Goal: Complete application form: Complete application form

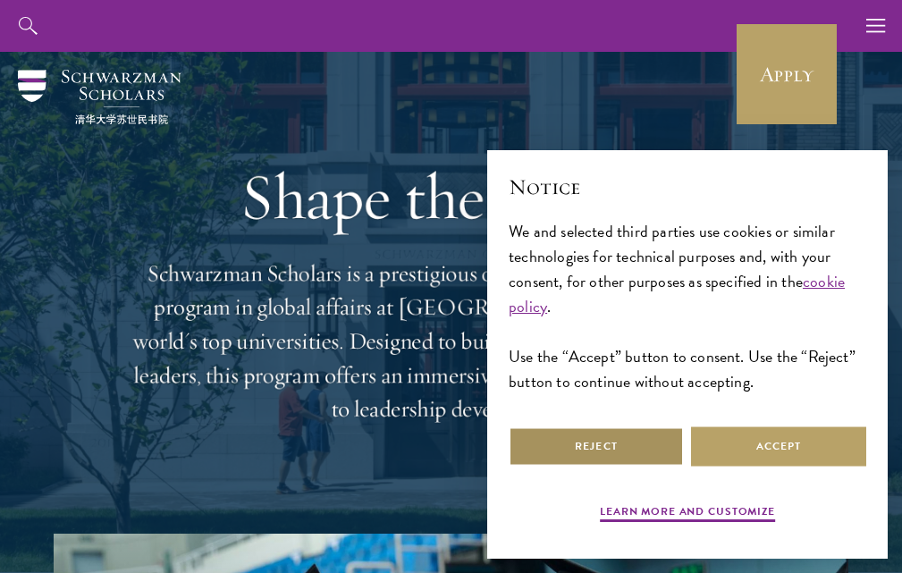
click at [601, 450] on button "Reject" at bounding box center [596, 446] width 175 height 40
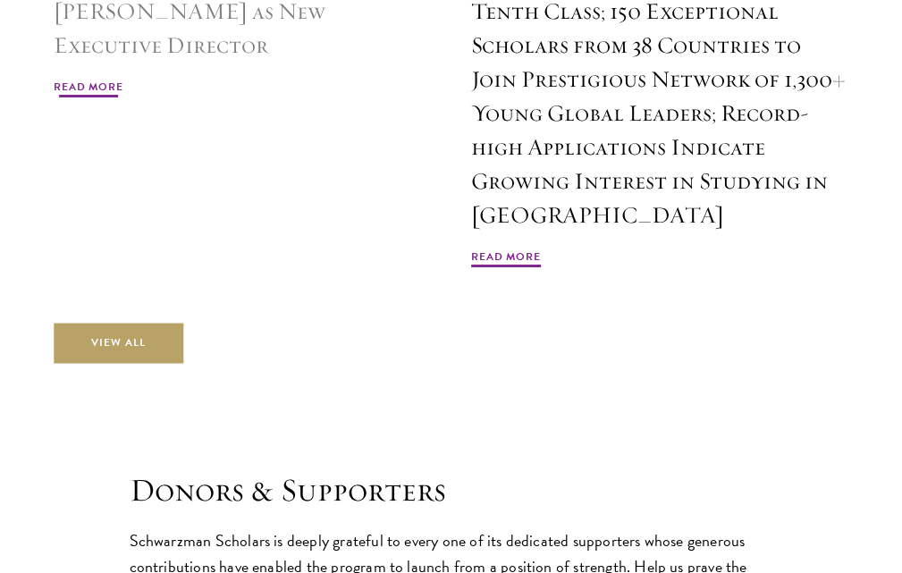
scroll to position [4558, 0]
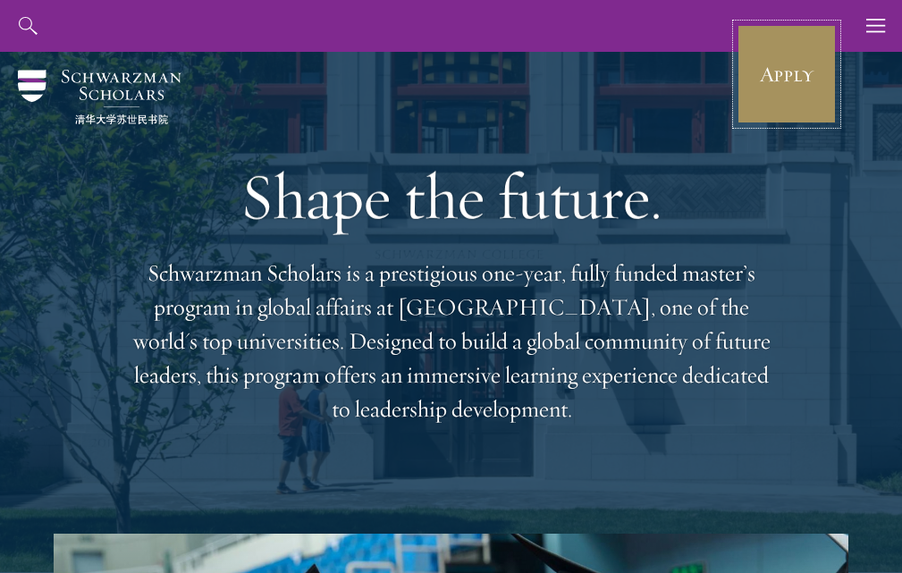
click at [804, 108] on link "Apply" at bounding box center [786, 74] width 100 height 100
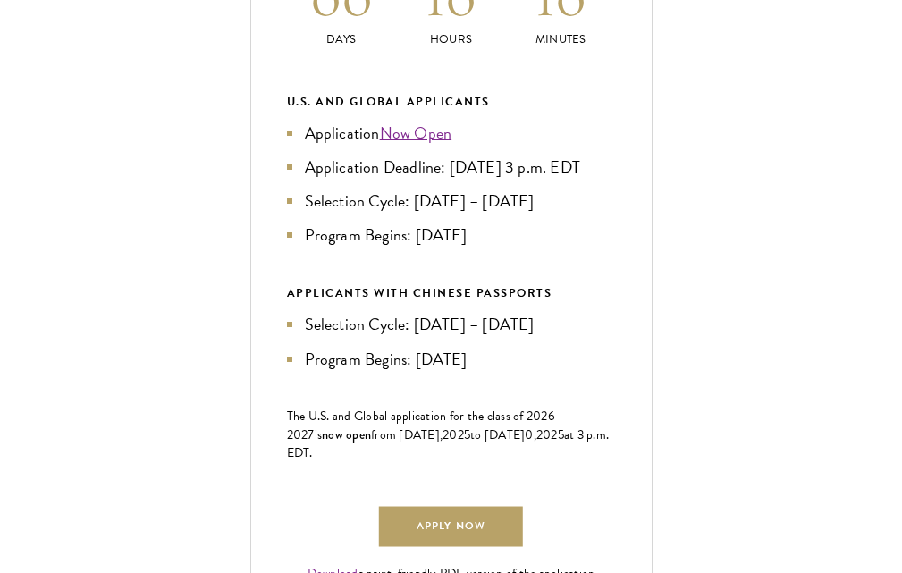
scroll to position [894, 0]
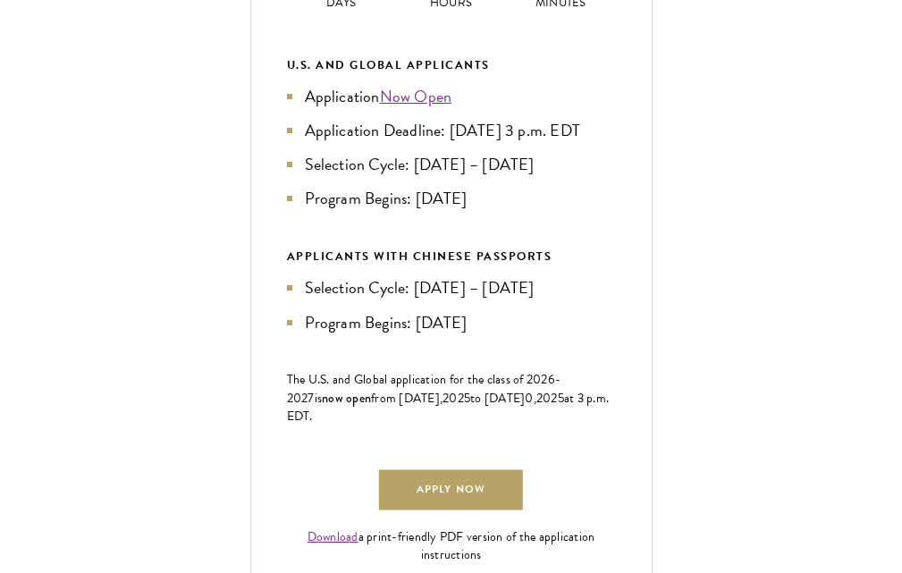
drag, startPoint x: 415, startPoint y: 256, endPoint x: 501, endPoint y: 260, distance: 86.8
click at [501, 211] on li "Program Begins: [DATE]" at bounding box center [451, 198] width 329 height 25
click at [452, 289] on div "U.S. and Global Applicants Application Now Open Application Deadline: [DATE] 3 …" at bounding box center [451, 194] width 329 height 279
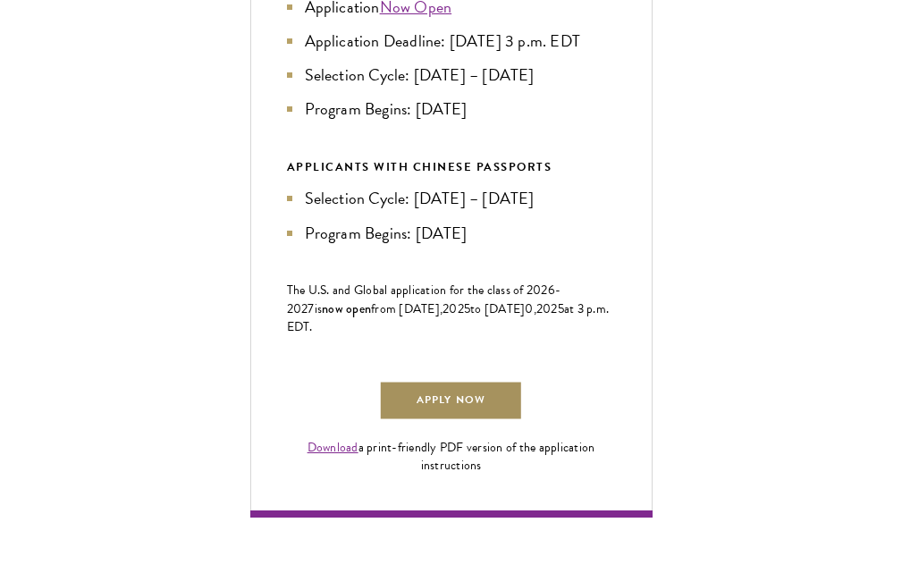
click at [450, 421] on link "Apply Now" at bounding box center [450, 401] width 143 height 40
